Goal: Task Accomplishment & Management: Complete application form

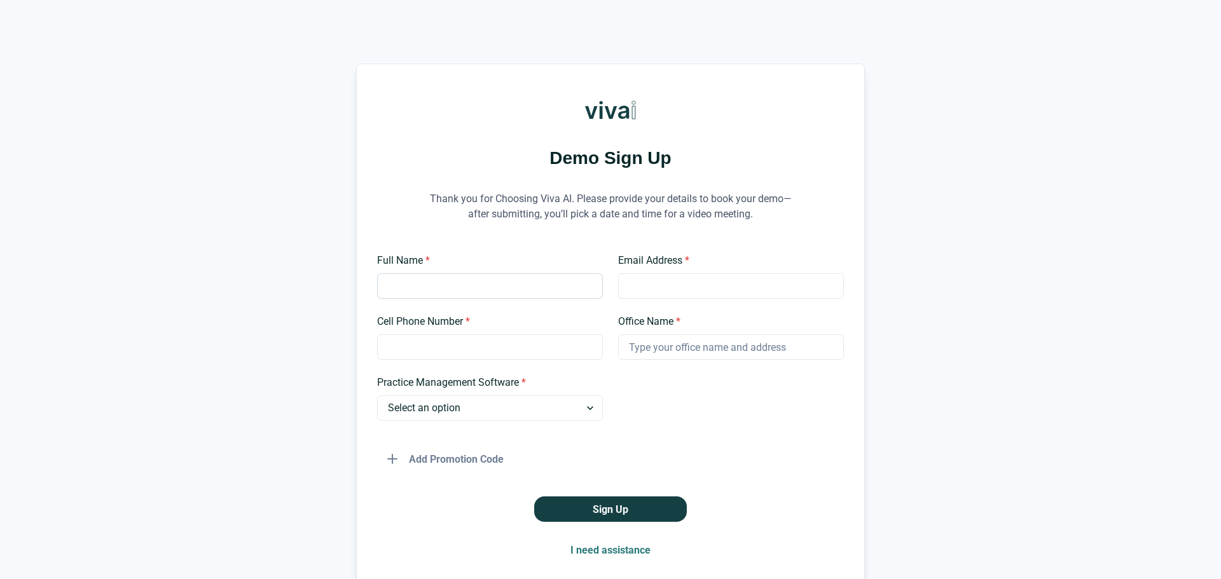
drag, startPoint x: 0, startPoint y: 0, endPoint x: 445, endPoint y: 287, distance: 529.4
click at [446, 275] on input "Full Name *" at bounding box center [490, 285] width 226 height 25
type input "Sonrie Dental Studio"
click at [654, 287] on input "Email Address *" at bounding box center [731, 285] width 226 height 25
type input "info@sonriedentalstudio.com"
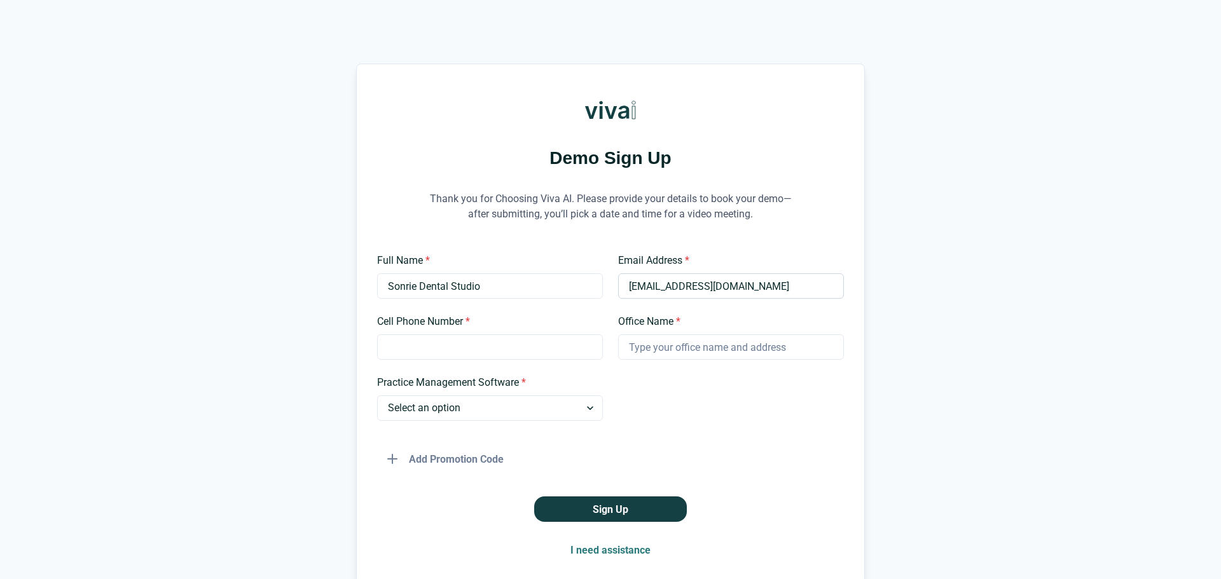
type input "3054451515"
drag, startPoint x: 717, startPoint y: 347, endPoint x: 563, endPoint y: 350, distance: 153.3
click at [563, 350] on div "Full Name * Sonrie Dental Studio Email Address * info@sonriedentalstudio.com Ce…" at bounding box center [610, 362] width 467 height 219
type input "s"
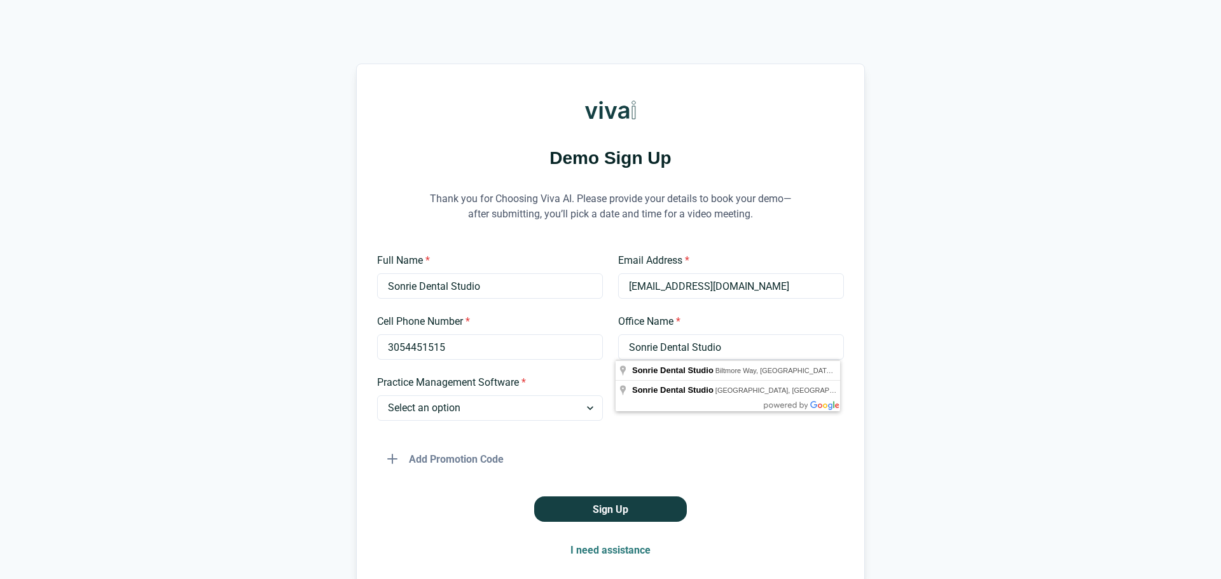
type input "Sonrie Dental Studio"
click at [490, 430] on div "Full Name * Sonrie Dental Studio Email Address * info@sonriedentalstudio.com Ce…" at bounding box center [610, 362] width 467 height 219
drag, startPoint x: 464, startPoint y: 397, endPoint x: 469, endPoint y: 409, distance: 12.5
click at [464, 397] on select "Select an option Dentrix Open Dental EagleSoft Denticon Other" at bounding box center [490, 408] width 226 height 25
select select "Other"
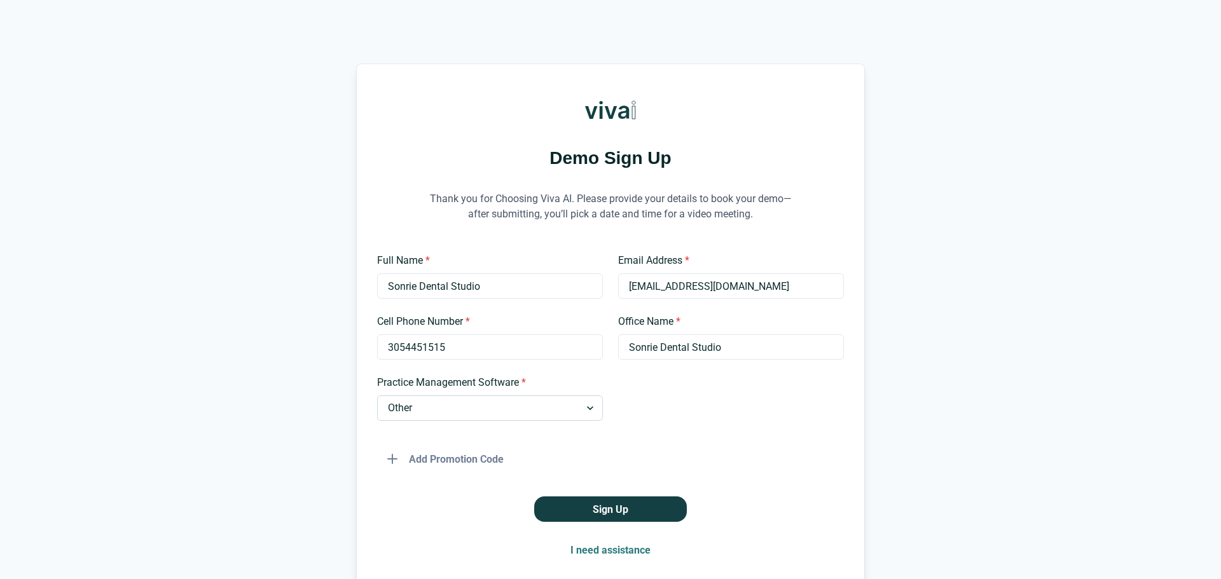
click at [377, 396] on select "Select an option Dentrix Open Dental EagleSoft Denticon Other" at bounding box center [490, 408] width 226 height 25
click at [674, 402] on input "Please Specify *" at bounding box center [731, 408] width 226 height 25
type input "Curve Hero"
drag, startPoint x: 496, startPoint y: 291, endPoint x: 343, endPoint y: 286, distance: 152.7
click at [351, 290] on div "Demo Sign Up Thank you for Choosing Viva AI. Please provide your details to boo…" at bounding box center [610, 324] width 1221 height 520
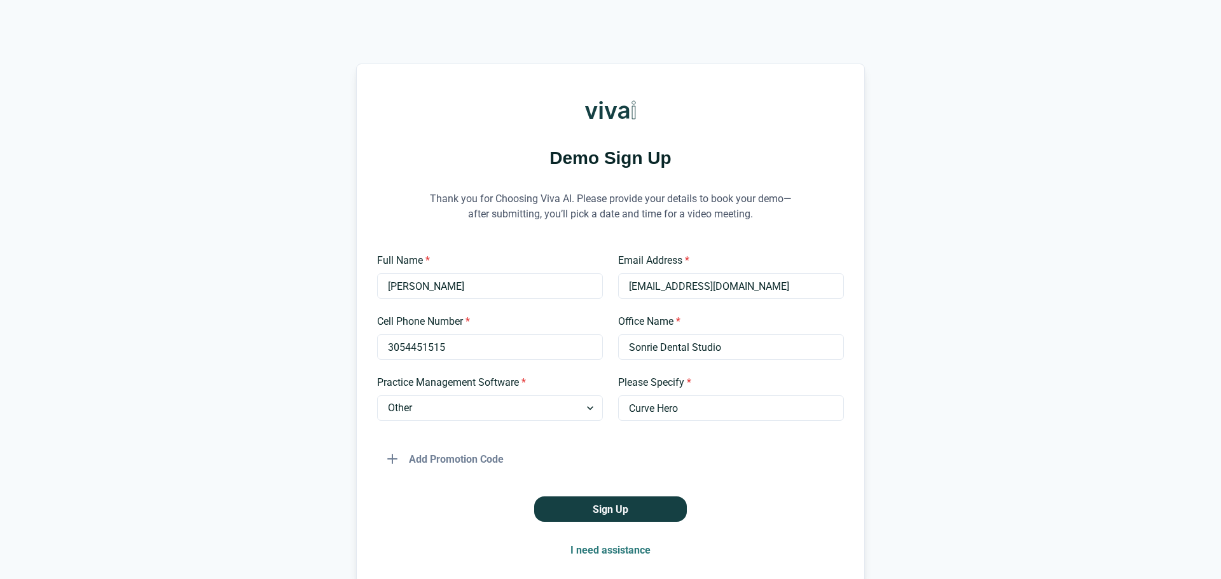
type input "Omarys Reyes"
click at [436, 515] on div "Sign Up" at bounding box center [610, 509] width 467 height 25
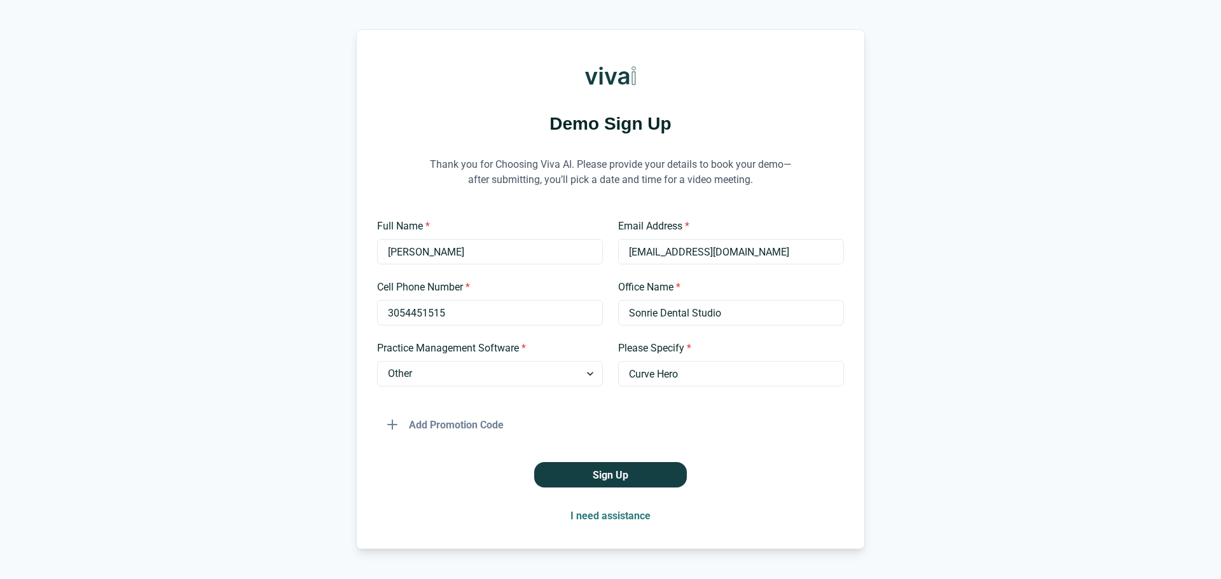
scroll to position [68, 0]
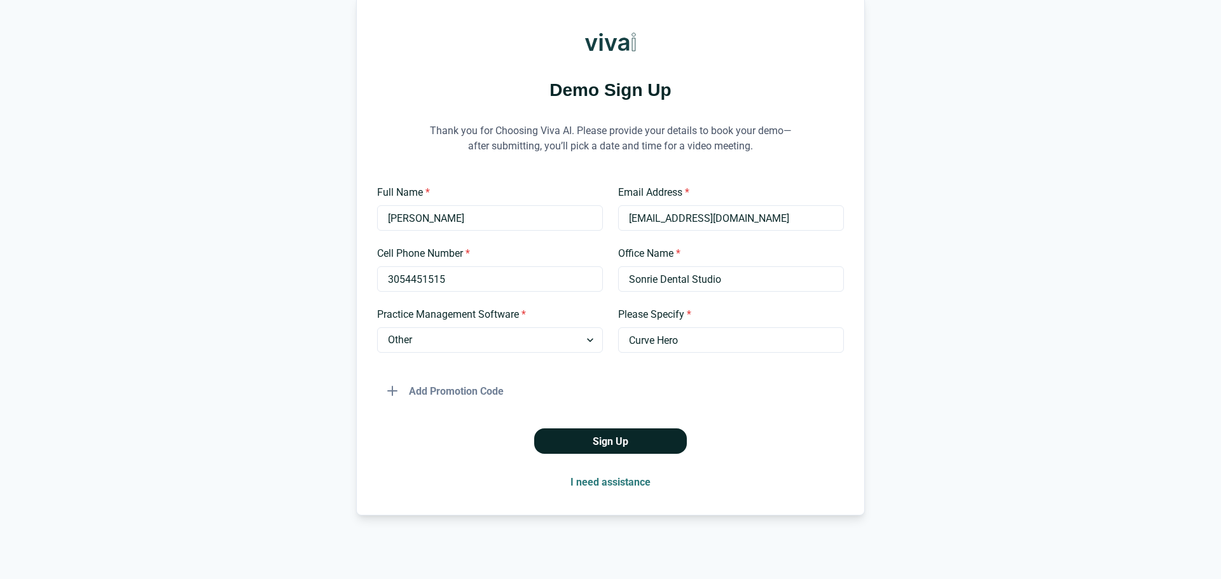
click at [613, 443] on button "Sign Up" at bounding box center [610, 441] width 153 height 25
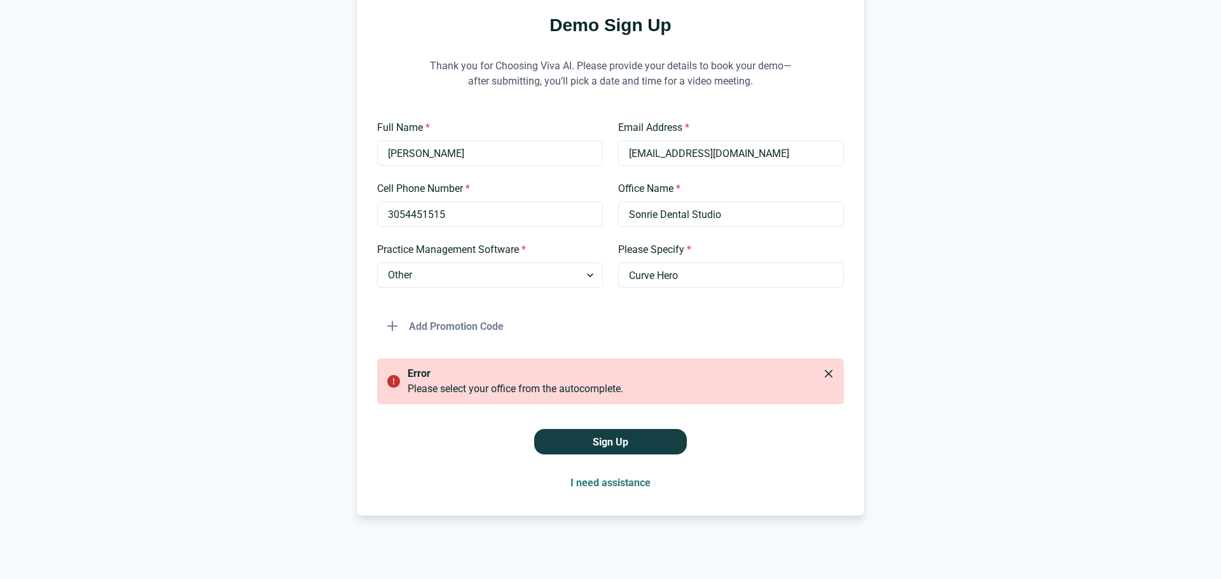
scroll to position [134, 0]
drag, startPoint x: 716, startPoint y: 212, endPoint x: 727, endPoint y: 214, distance: 11.0
click at [717, 212] on input "Sonrie Dental Studio" at bounding box center [731, 213] width 226 height 25
type input "Sonrie Dental Studio"
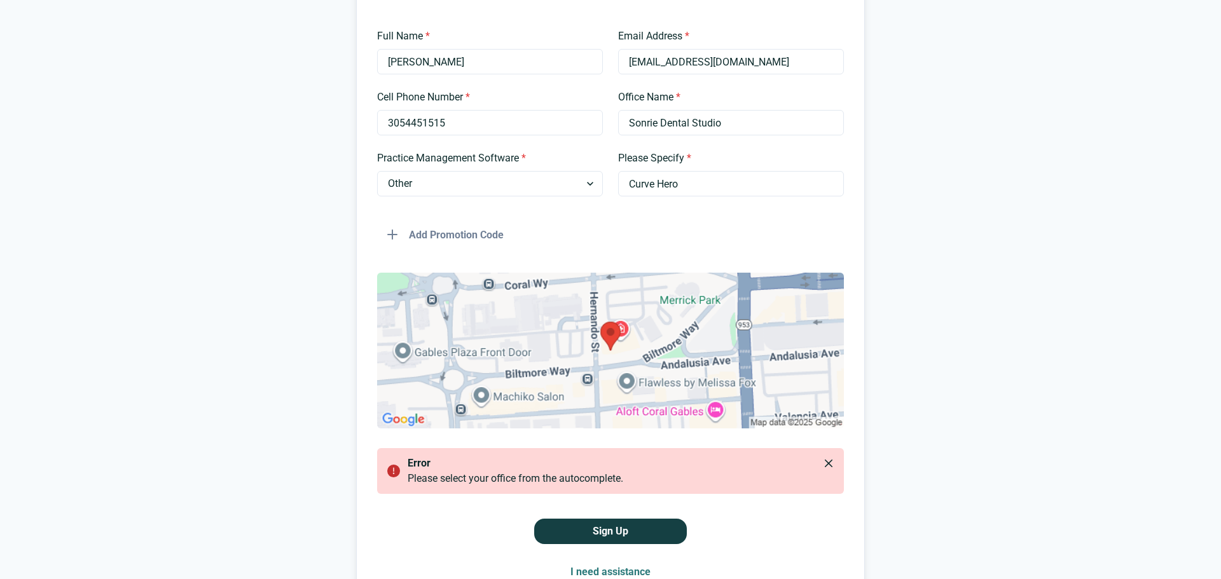
scroll to position [254, 0]
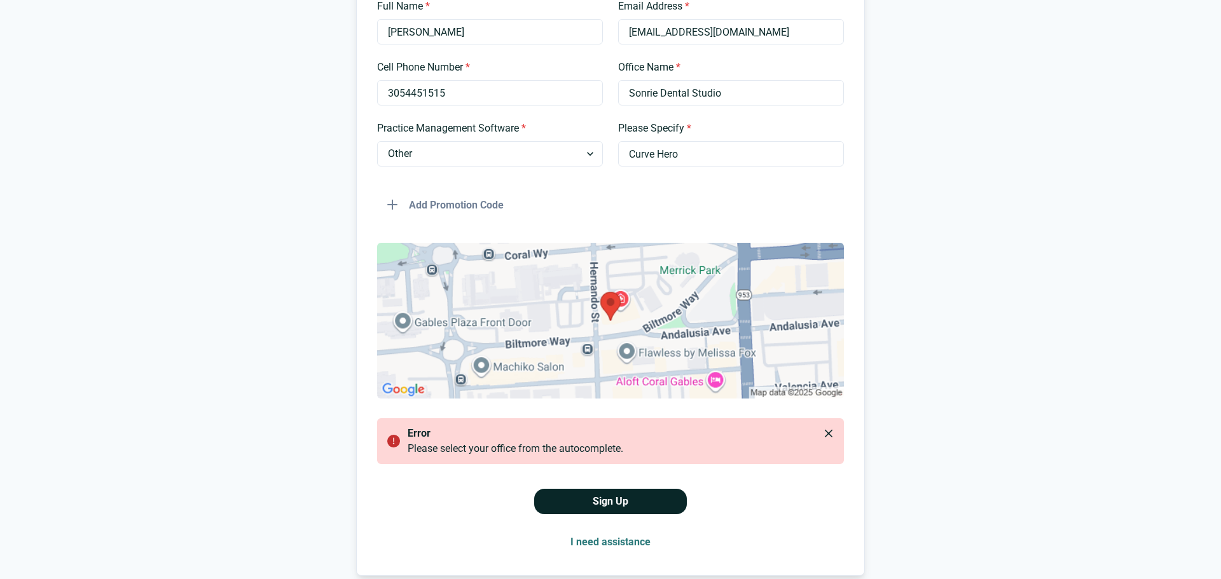
click at [605, 501] on button "Sign Up" at bounding box center [610, 501] width 153 height 25
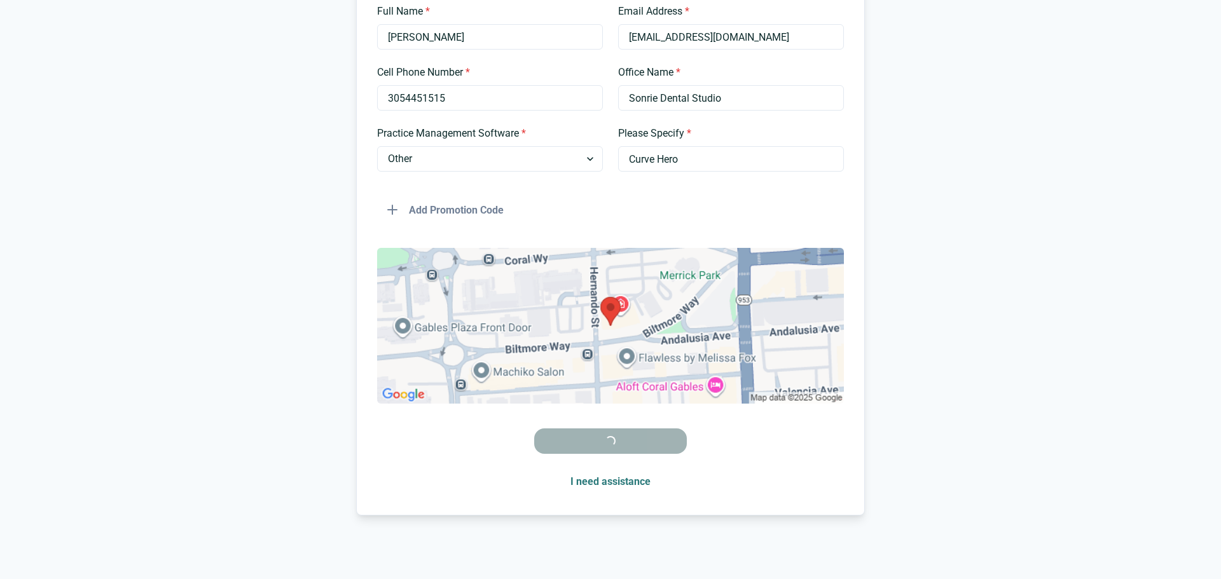
scroll to position [249, 0]
